Goal: Task Accomplishment & Management: Manage account settings

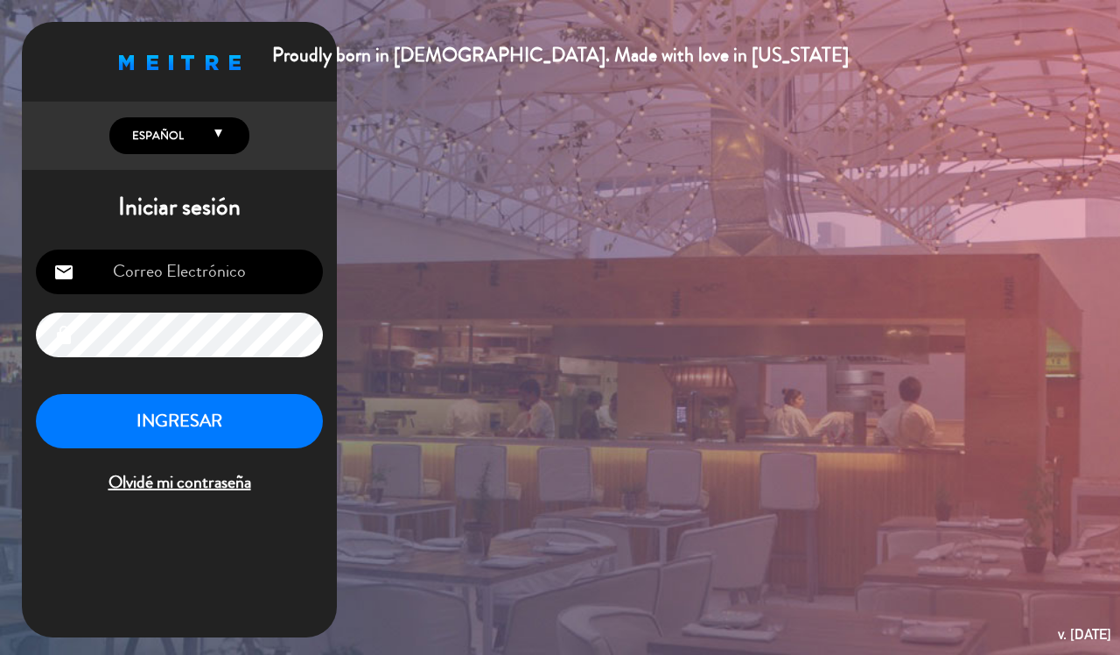
type input "[EMAIL_ADDRESS][DOMAIN_NAME]"
click at [211, 429] on button "INGRESAR" at bounding box center [179, 421] width 287 height 55
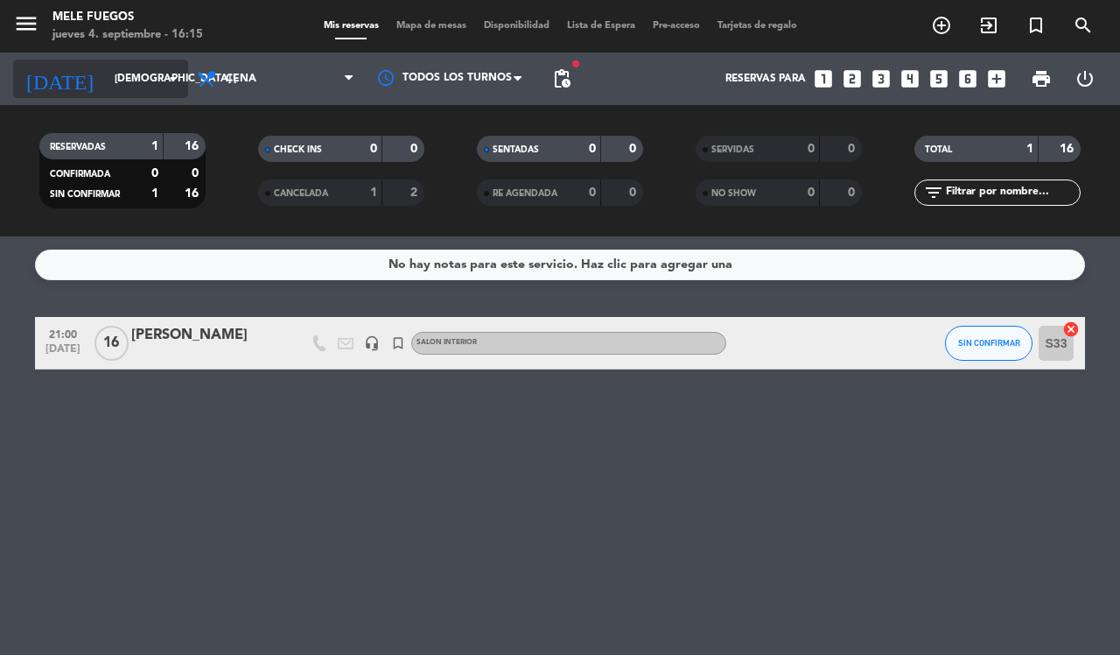
click at [181, 76] on icon "arrow_drop_down" at bounding box center [173, 78] width 21 height 21
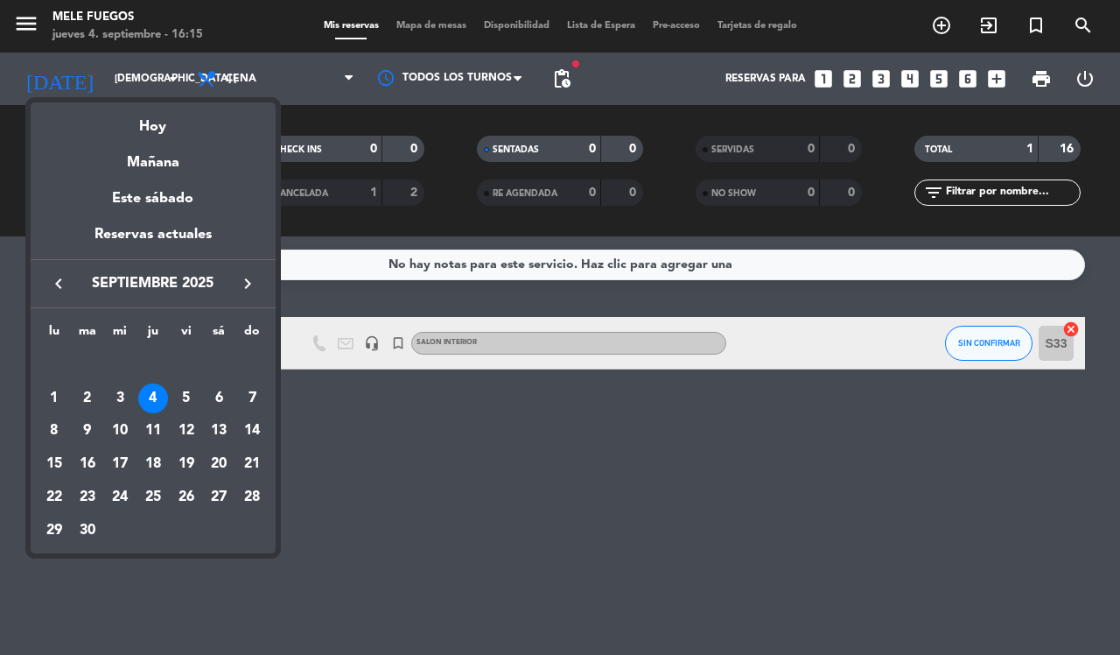
click at [241, 285] on icon "keyboard_arrow_right" at bounding box center [247, 283] width 21 height 21
click at [224, 431] on div "11" at bounding box center [219, 432] width 30 height 30
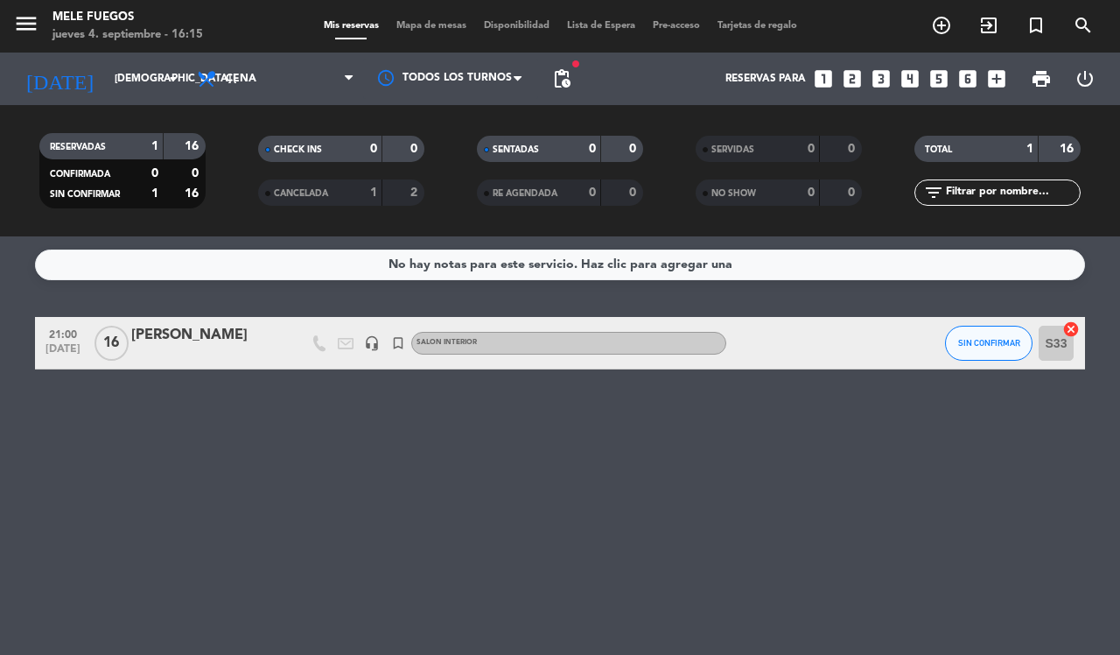
type input "sáb. [DATE]"
click at [252, 331] on div "Tomi Evento" at bounding box center [205, 335] width 149 height 23
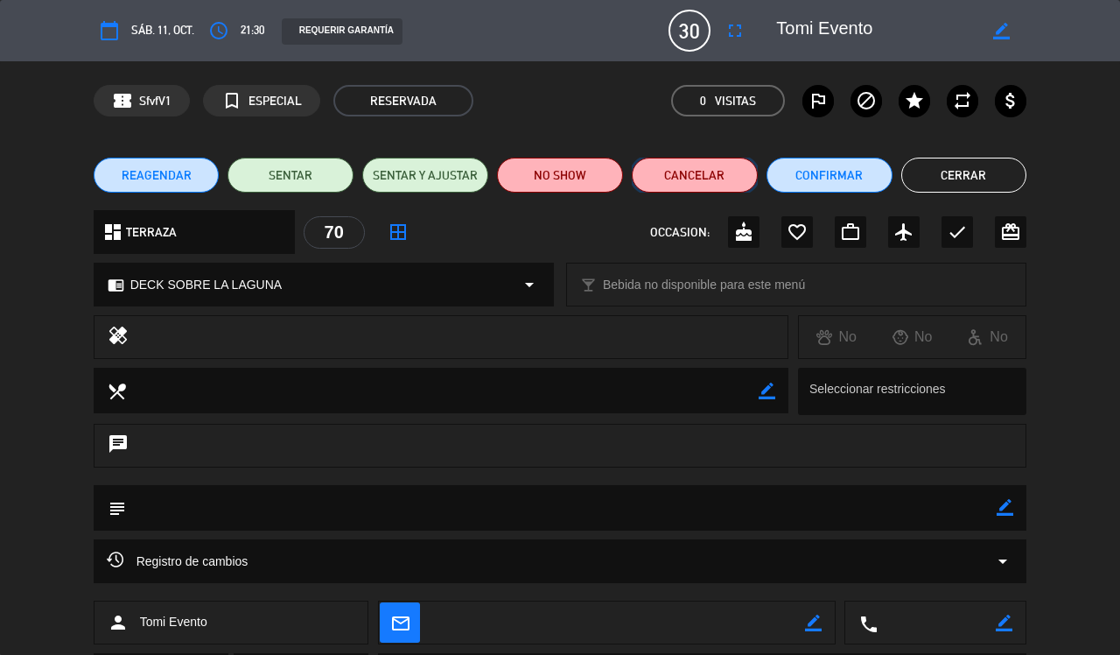
click at [696, 175] on button "Cancelar" at bounding box center [695, 175] width 126 height 35
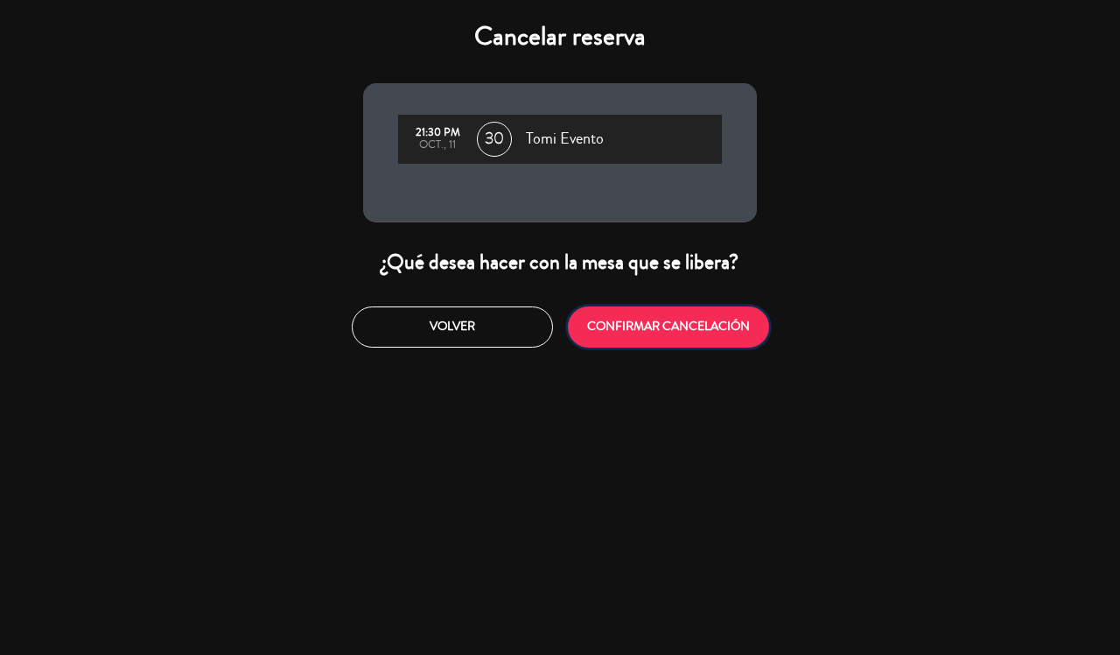
click at [650, 322] on button "CONFIRMAR CANCELACIÓN" at bounding box center [668, 326] width 201 height 41
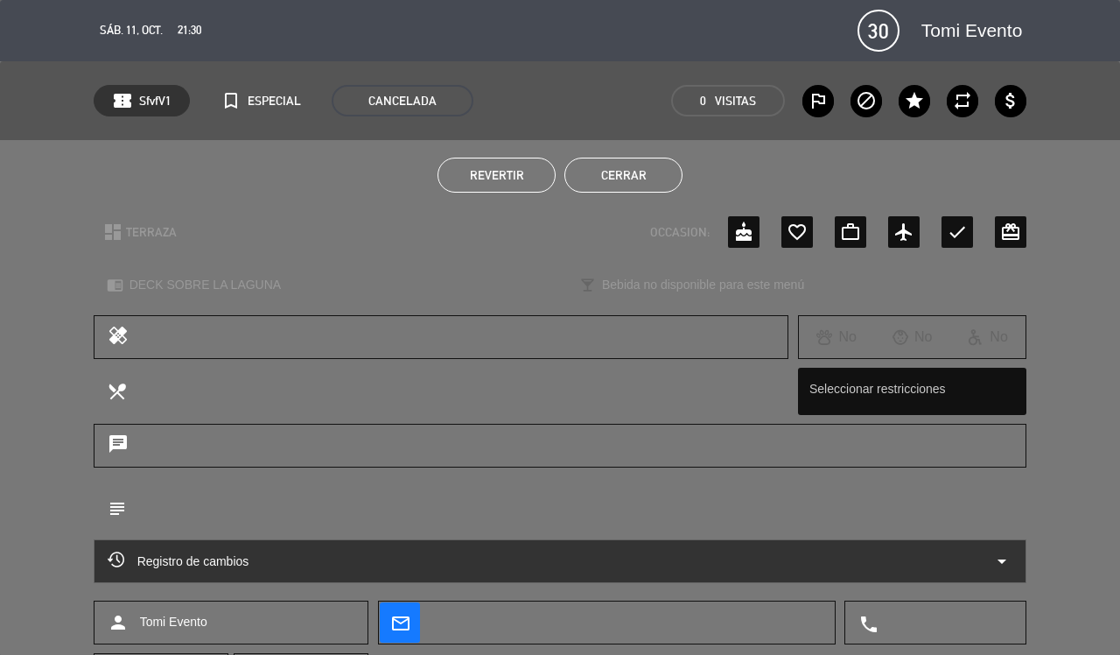
click at [626, 165] on button "Cerrar" at bounding box center [624, 175] width 118 height 35
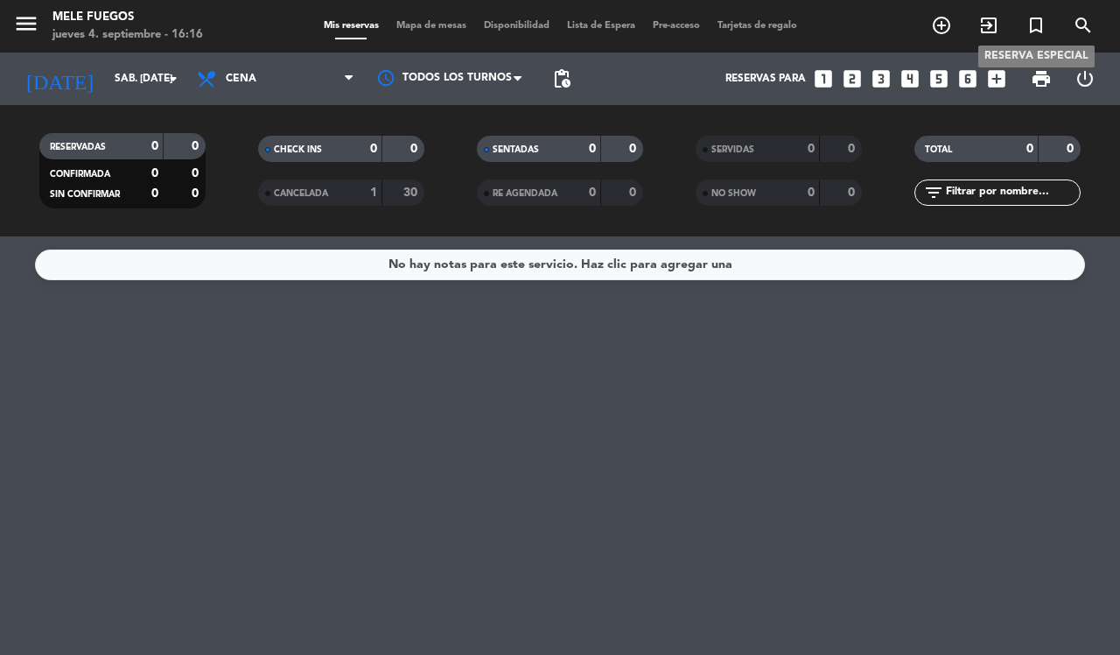
click at [1046, 25] on icon "turned_in_not" at bounding box center [1036, 25] width 21 height 21
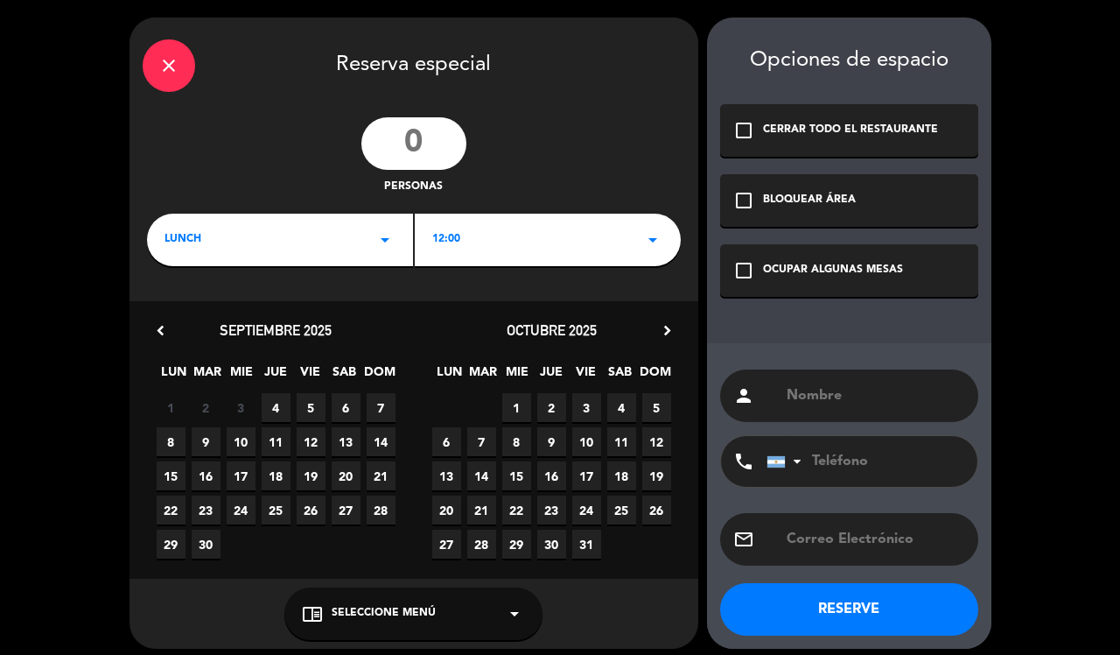
click at [750, 191] on icon "check_box_outline_blank" at bounding box center [744, 200] width 21 height 21
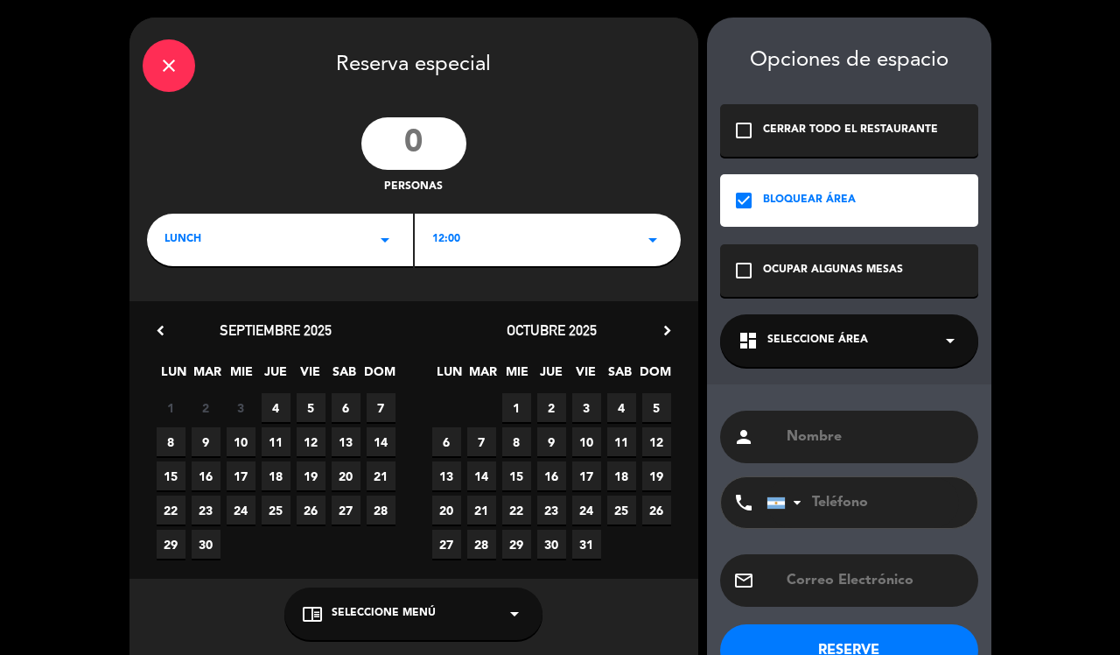
click at [445, 142] on input "number" at bounding box center [414, 143] width 105 height 53
type input "50"
click at [618, 470] on span "18" at bounding box center [621, 475] width 29 height 29
click at [512, 607] on icon "arrow_drop_down" at bounding box center [514, 613] width 21 height 21
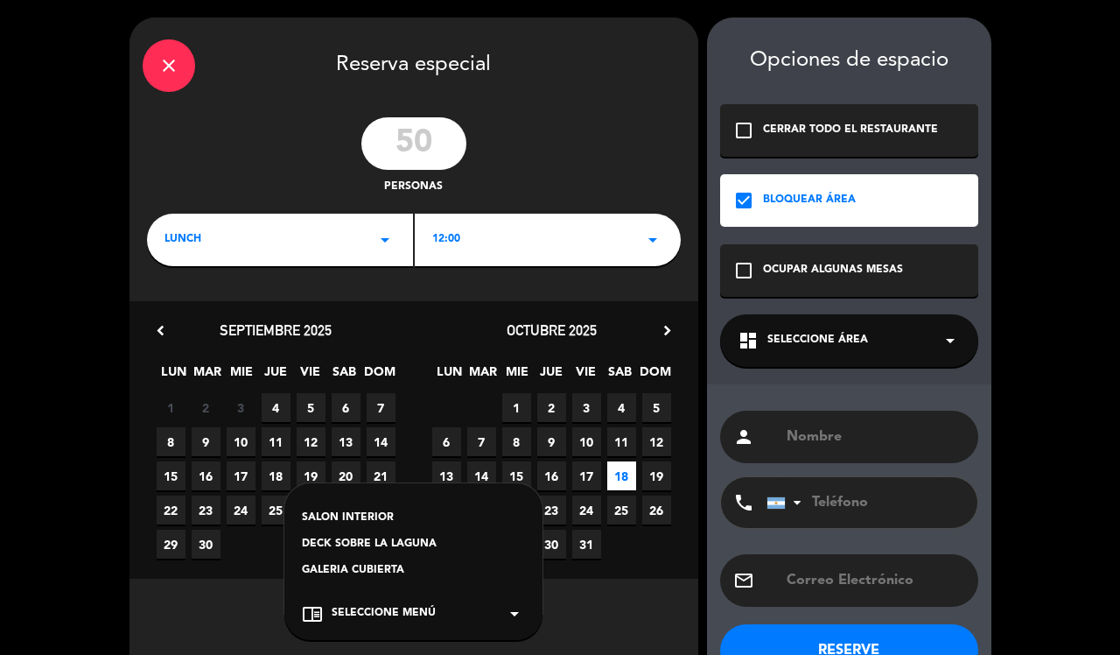
click at [395, 545] on div "DECK SOBRE LA LAGUNA" at bounding box center [413, 545] width 223 height 18
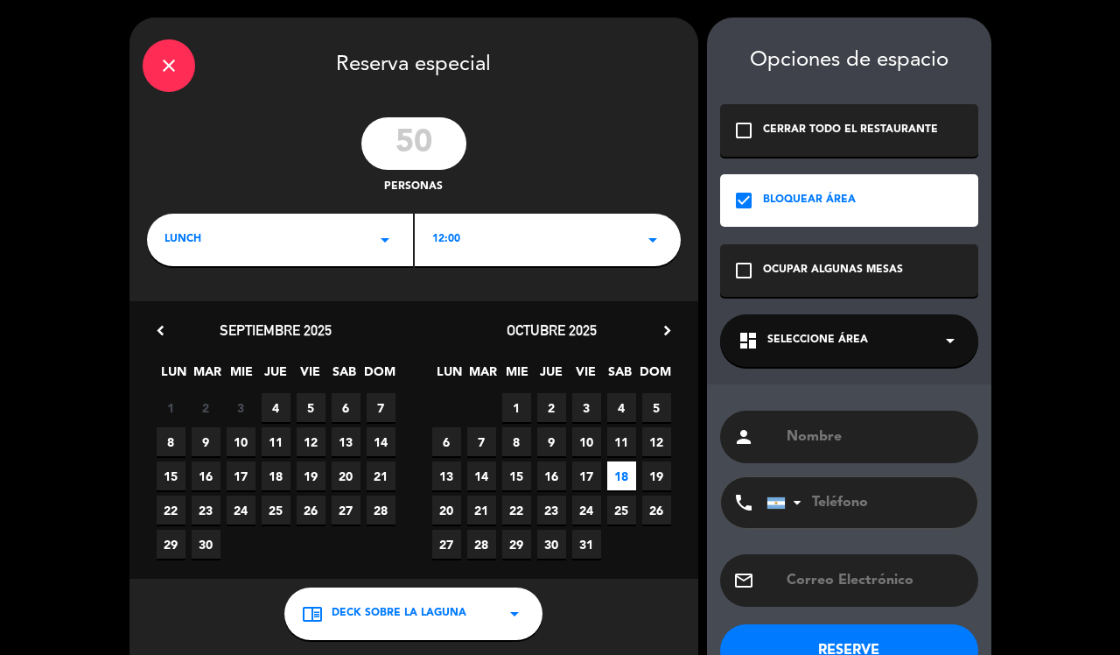
click at [847, 436] on input "text" at bounding box center [875, 437] width 180 height 25
type input "[PERSON_NAME] [PERSON_NAME]"
click at [951, 337] on icon "arrow_drop_down" at bounding box center [950, 340] width 21 height 21
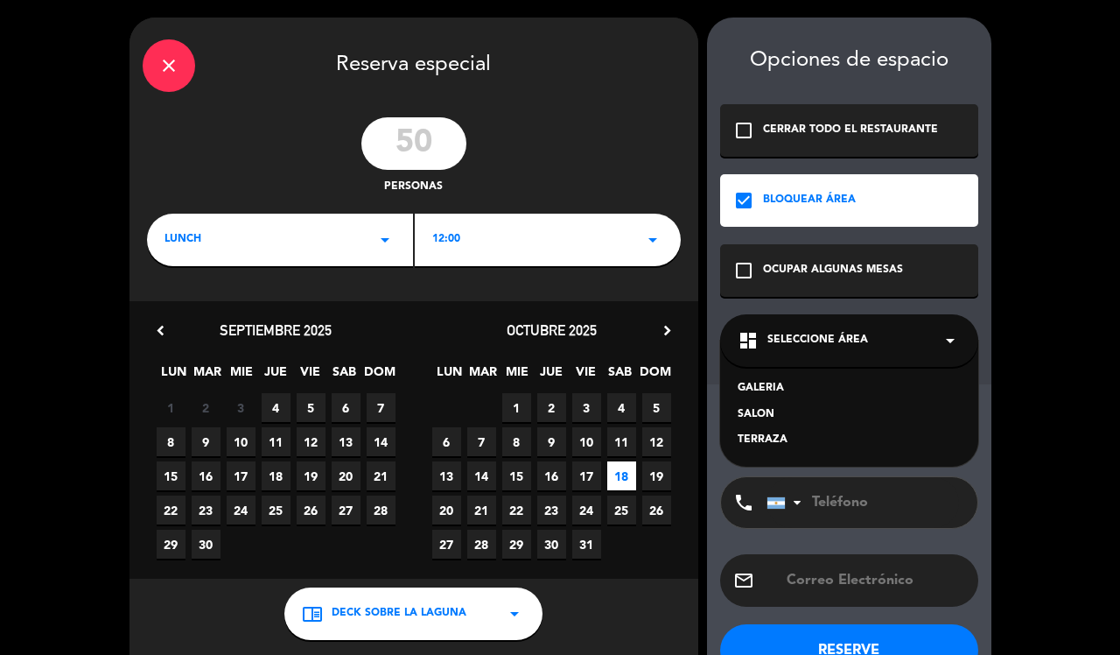
click at [777, 439] on div "TERRAZA" at bounding box center [849, 441] width 223 height 18
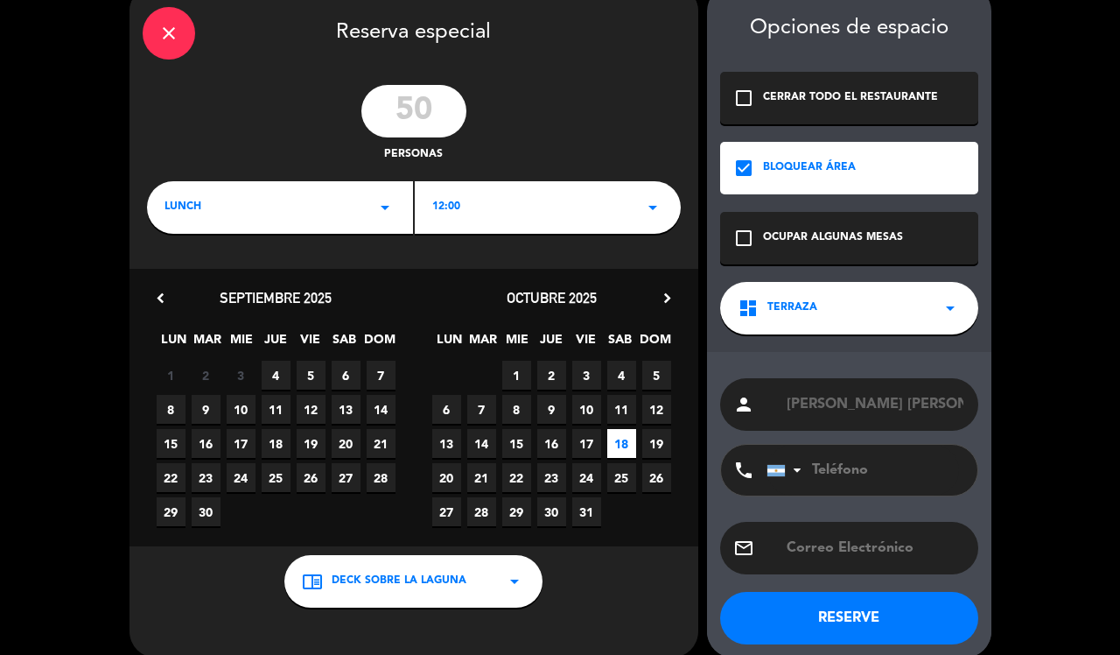
scroll to position [51, 0]
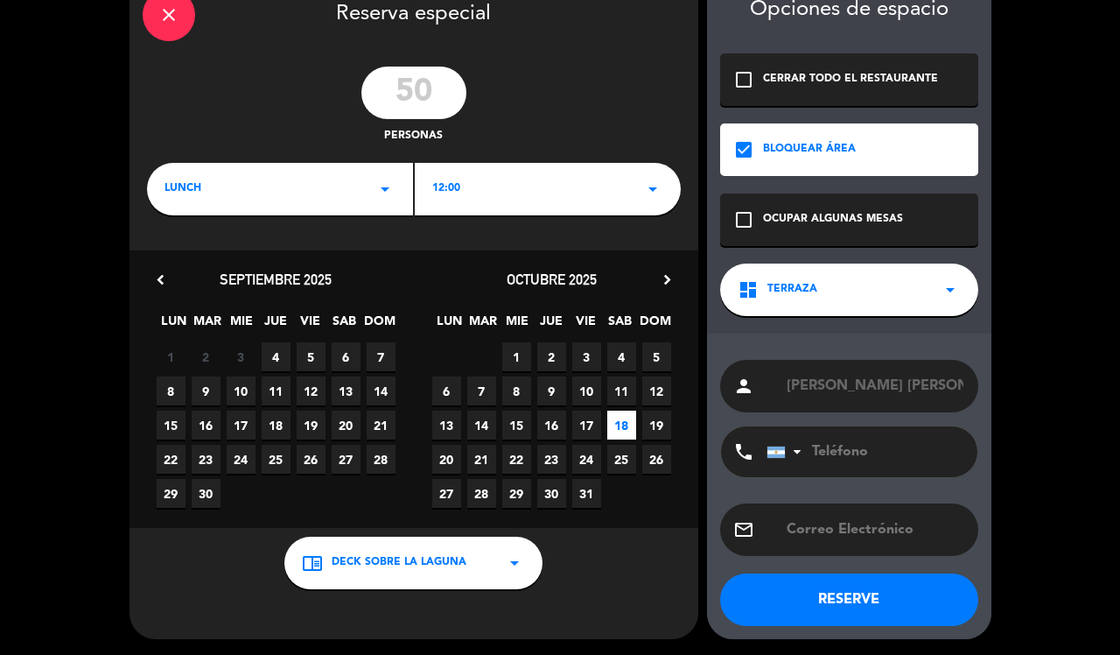
click at [877, 592] on button "RESERVE" at bounding box center [849, 599] width 258 height 53
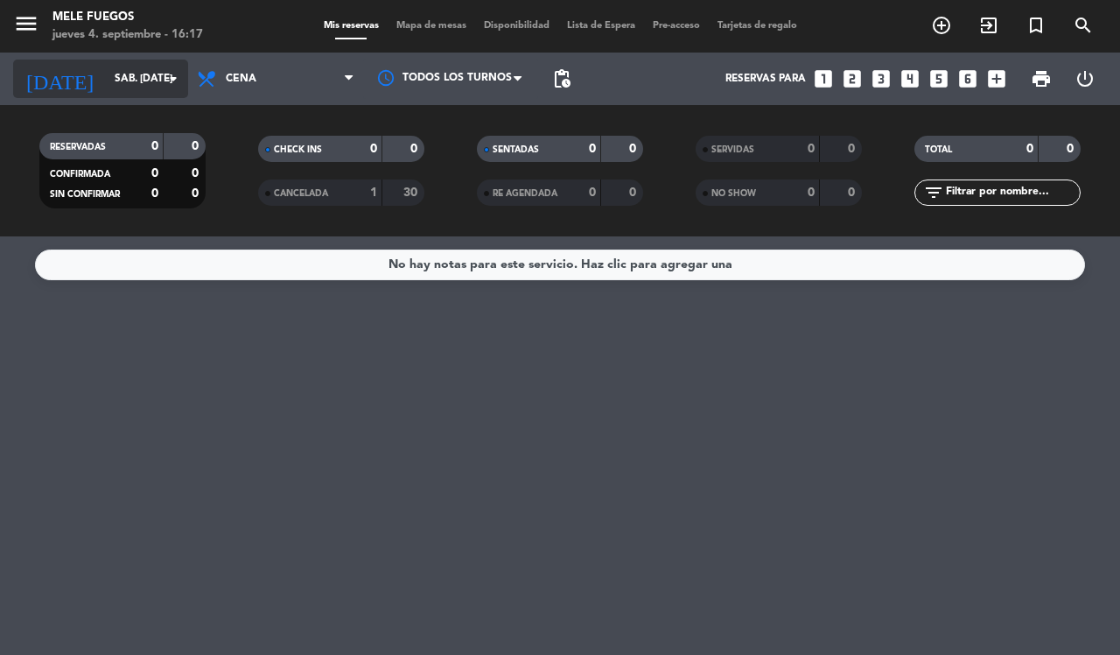
click at [158, 81] on input "sáb. [DATE]" at bounding box center [175, 79] width 139 height 30
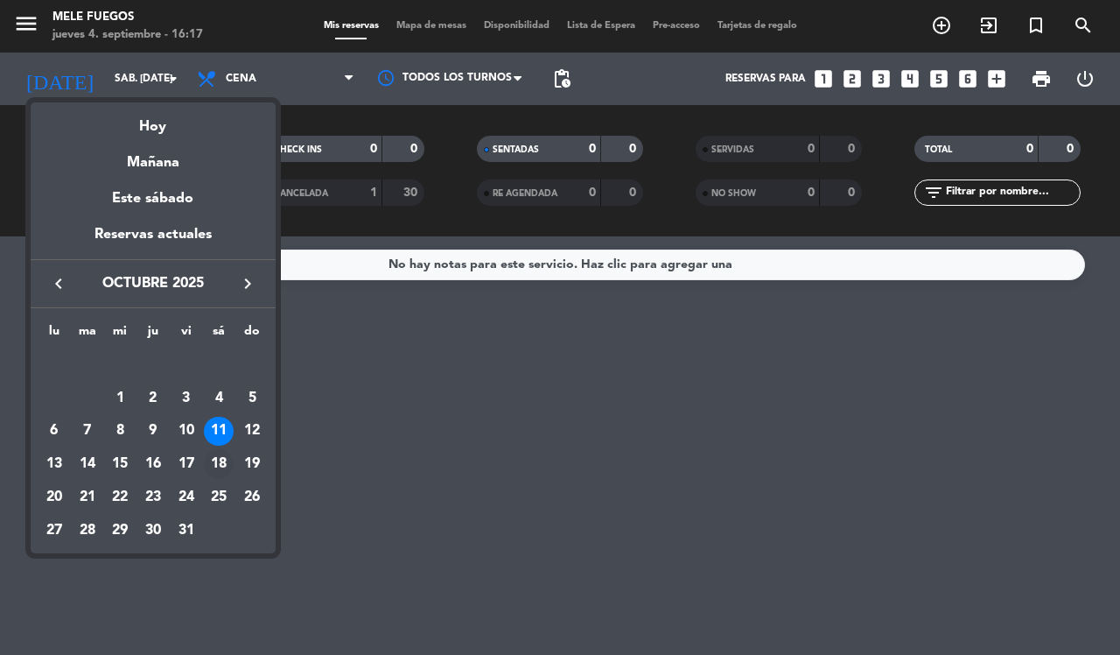
click at [228, 458] on div "18" at bounding box center [219, 464] width 30 height 30
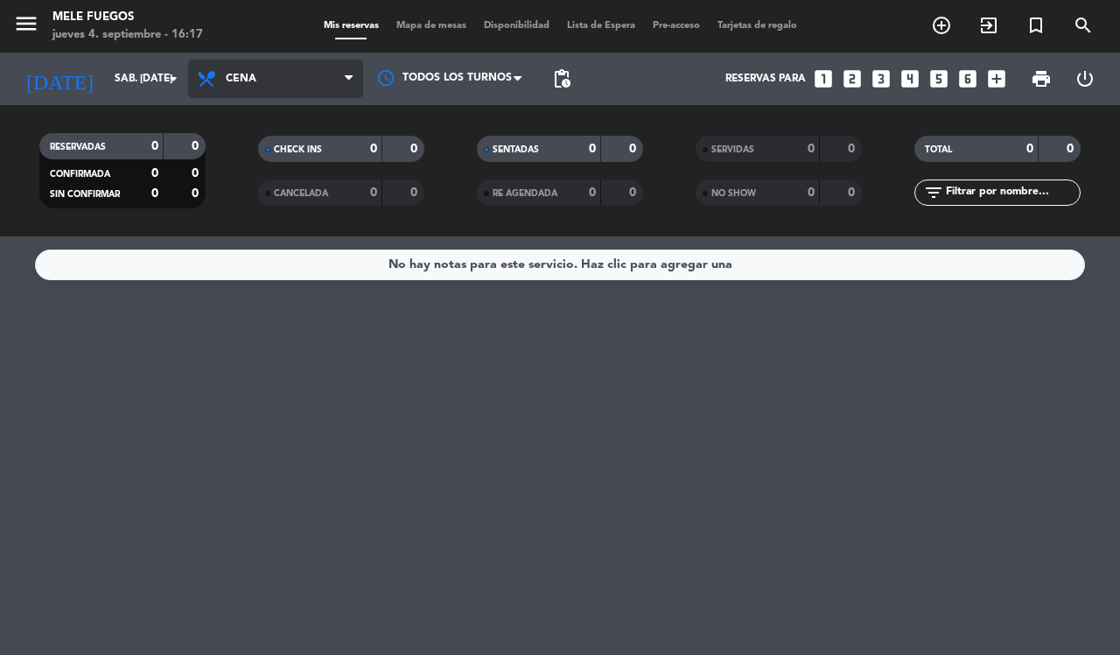
click at [325, 88] on span "Cena" at bounding box center [275, 79] width 175 height 39
click at [299, 155] on div "menu Mele Fuegos jueves 4. septiembre - 16:17 Mis reservas Mapa de mesas Dispon…" at bounding box center [560, 118] width 1120 height 236
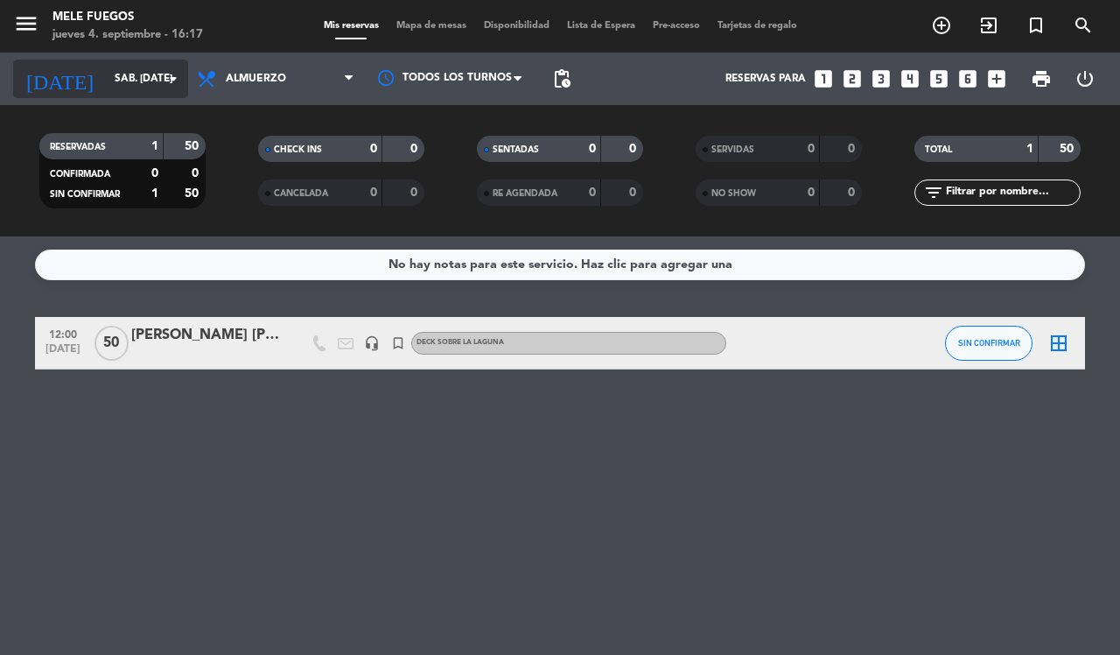
click at [74, 96] on div "[DATE] sáb. [DATE] arrow_drop_down" at bounding box center [100, 79] width 175 height 39
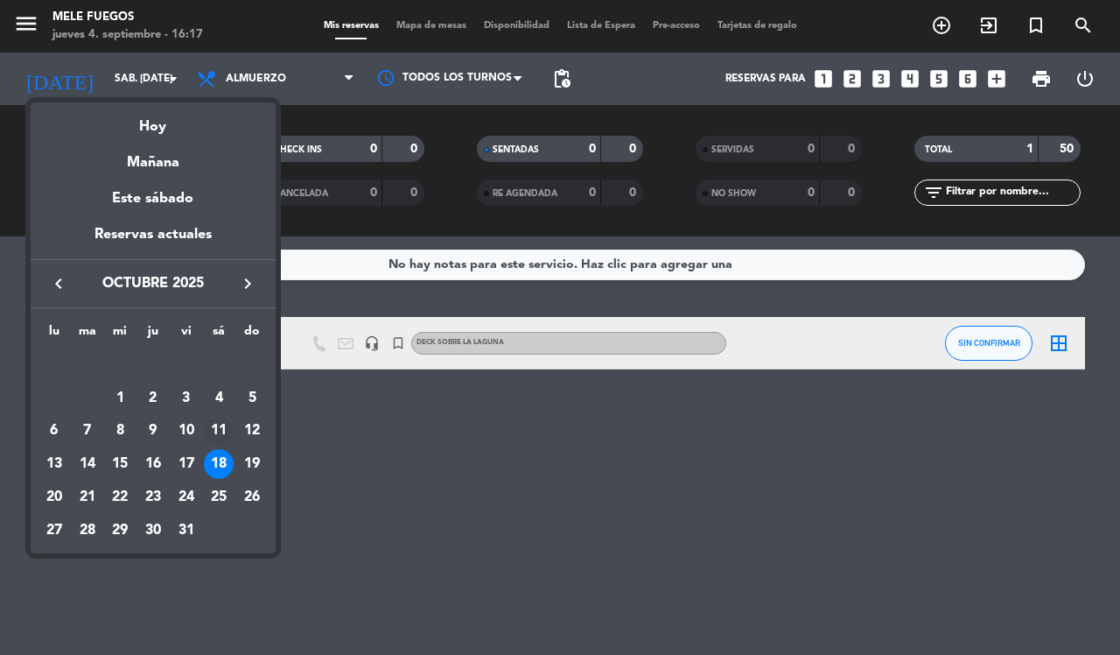
click at [219, 432] on div "11" at bounding box center [219, 432] width 30 height 30
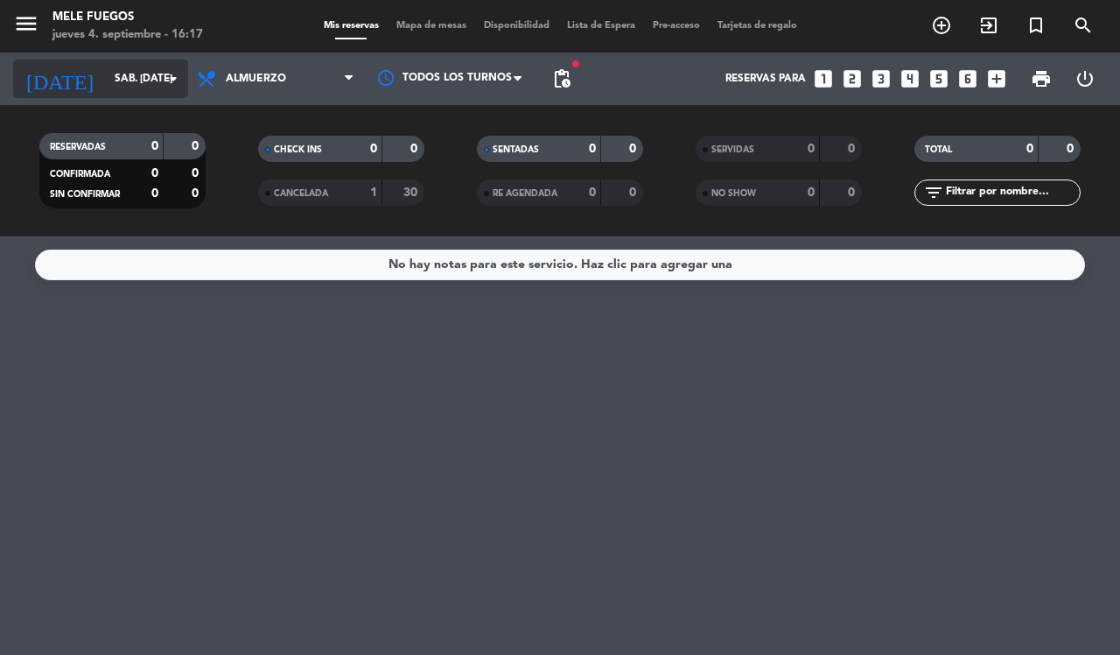
click at [114, 83] on input "sáb. [DATE]" at bounding box center [175, 79] width 139 height 30
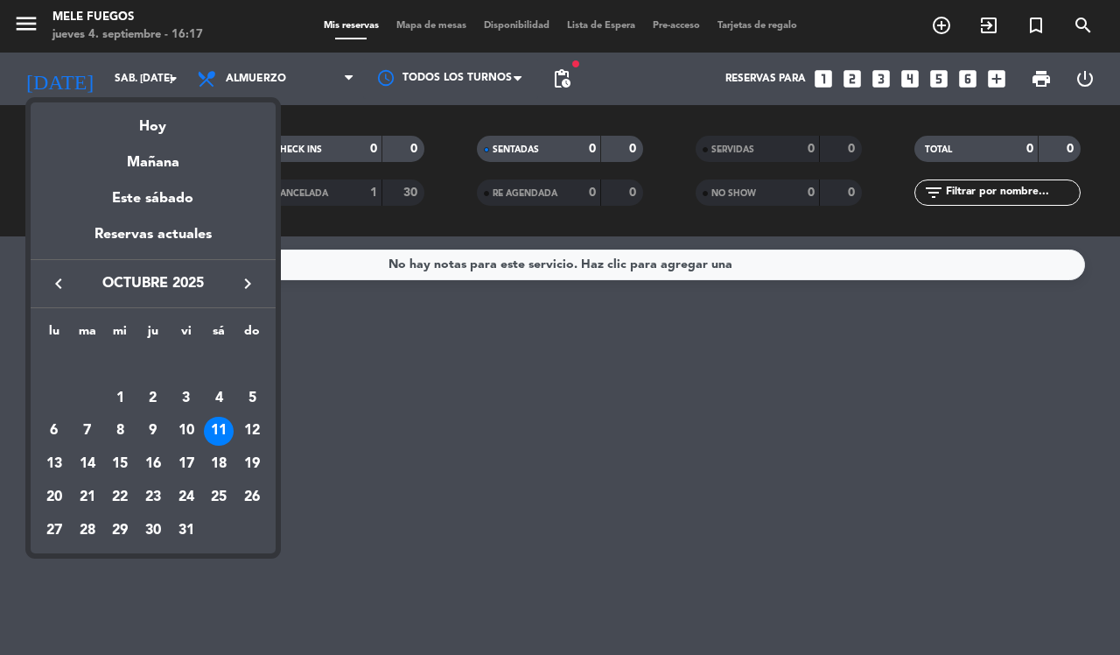
click at [66, 278] on icon "keyboard_arrow_left" at bounding box center [58, 283] width 21 height 21
click at [154, 425] on div "11" at bounding box center [153, 432] width 30 height 30
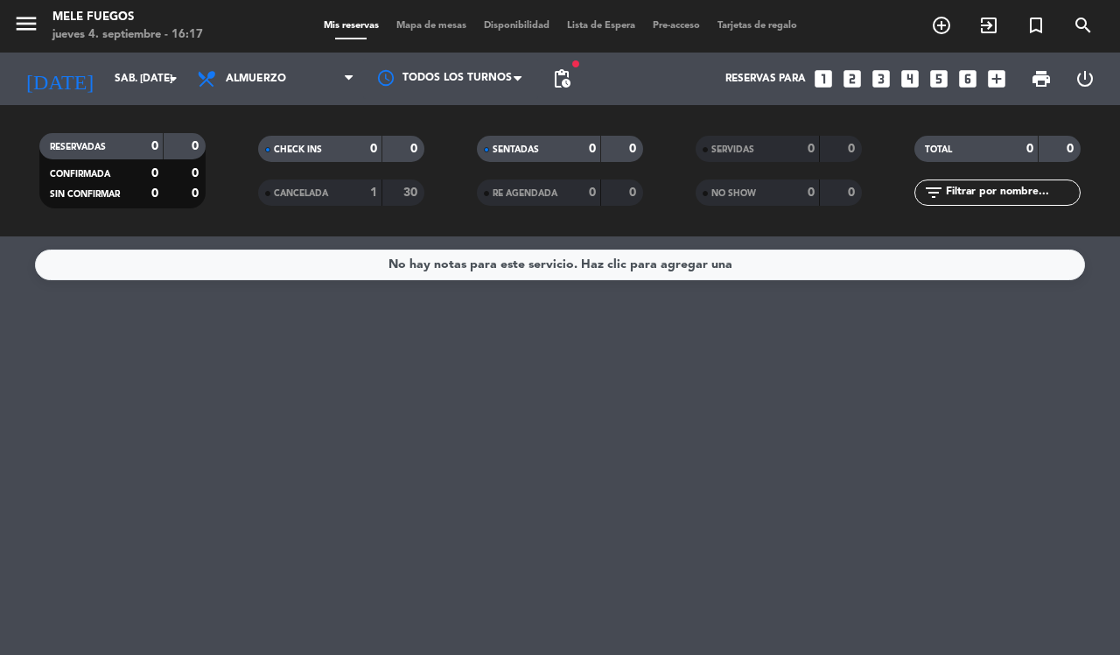
type input "[DEMOGRAPHIC_DATA] [DATE]"
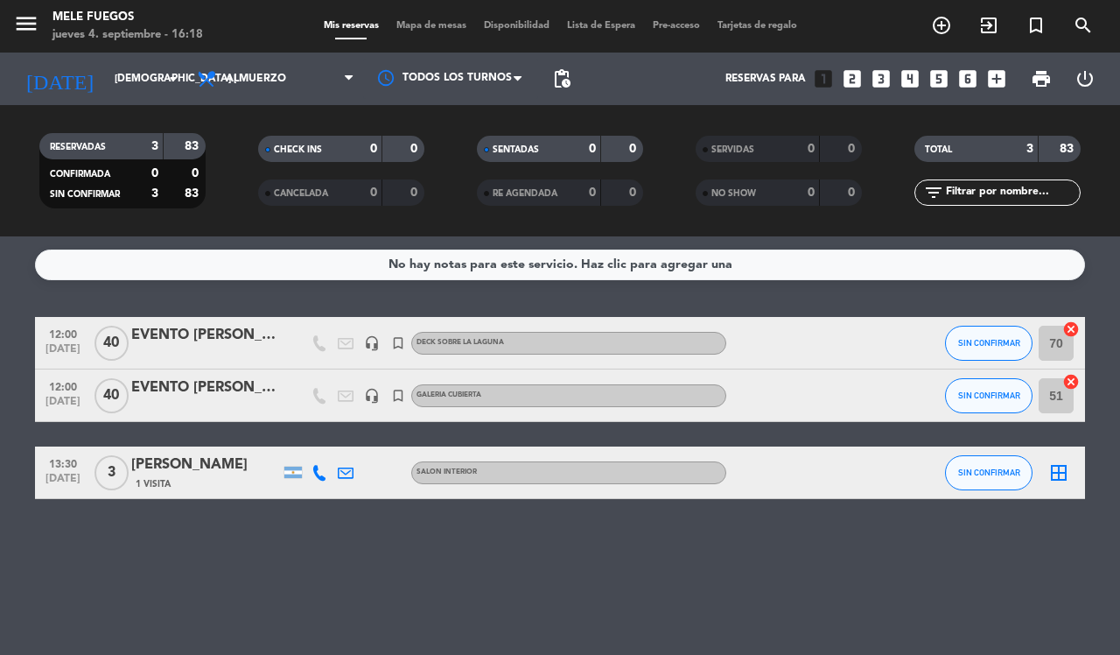
click at [1064, 462] on icon "border_all" at bounding box center [1059, 472] width 21 height 21
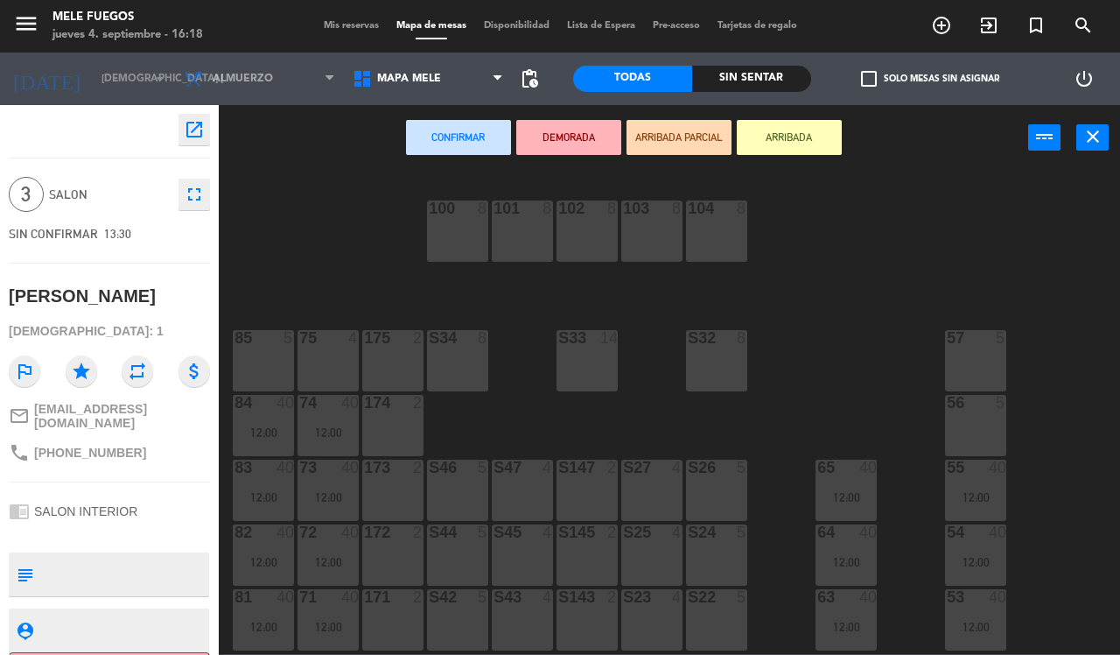
click at [462, 509] on div "S46 5" at bounding box center [457, 490] width 61 height 61
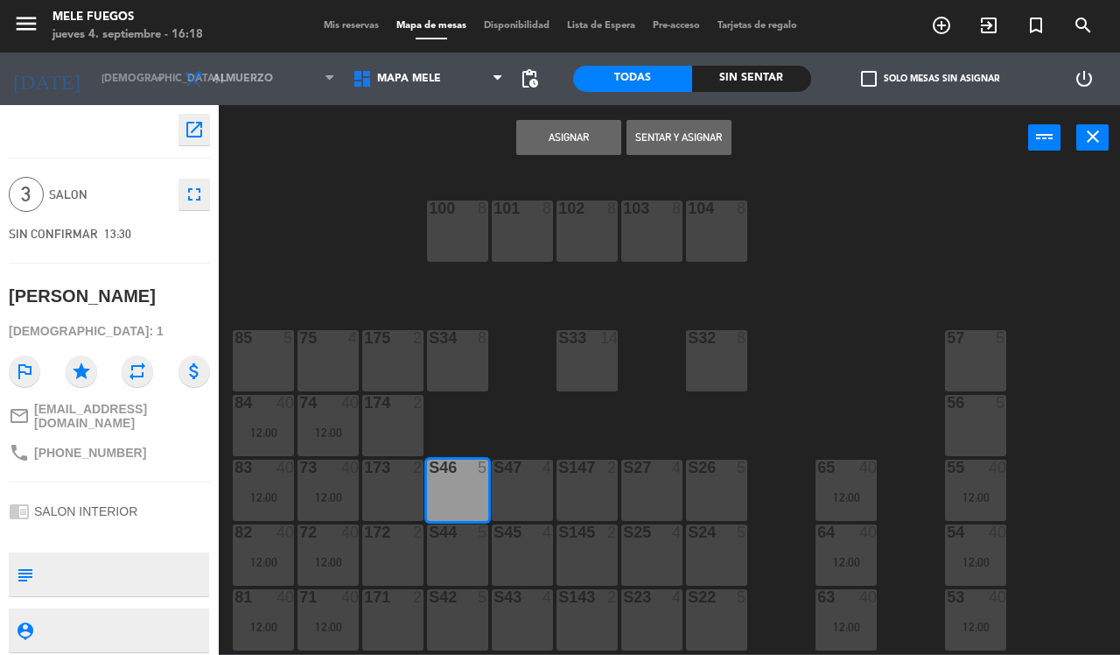
click at [553, 141] on button "Asignar" at bounding box center [568, 137] width 105 height 35
